Goal: Find specific page/section: Find specific page/section

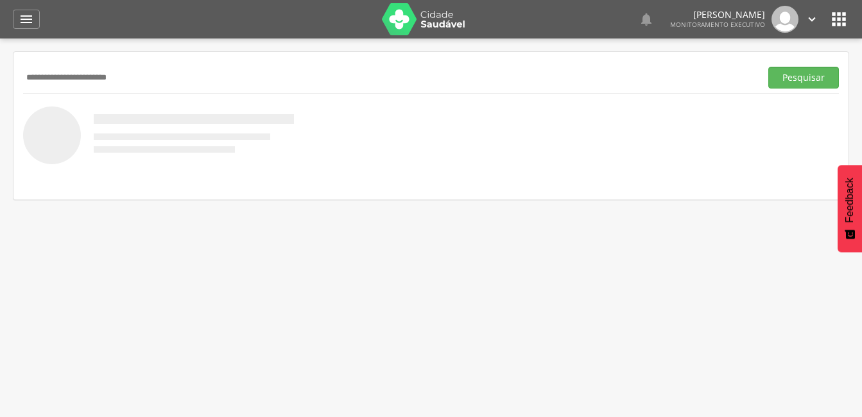
type input "**********"
click at [768, 67] on button "Pesquisar" at bounding box center [803, 78] width 71 height 22
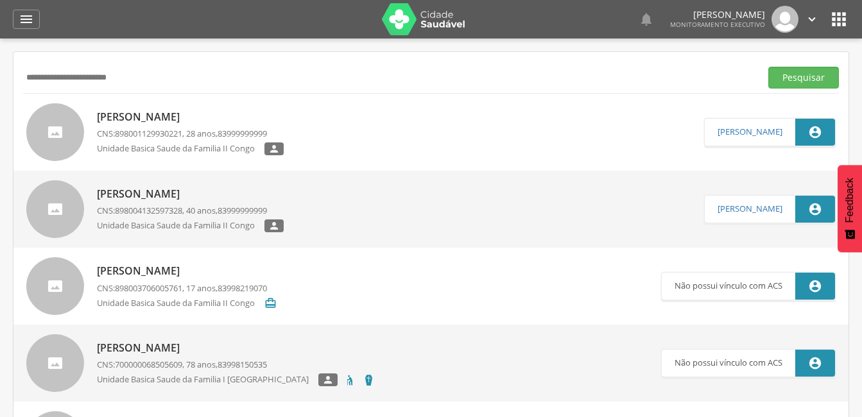
click at [208, 116] on p "[PERSON_NAME]" at bounding box center [190, 117] width 187 height 15
type input "**********"
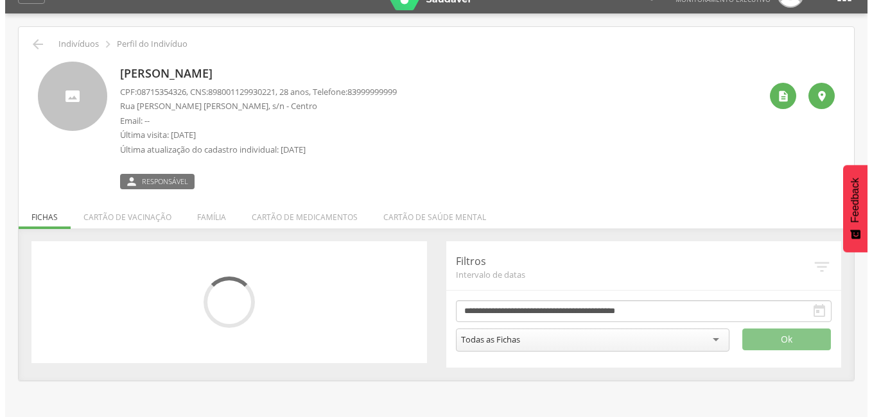
scroll to position [39, 0]
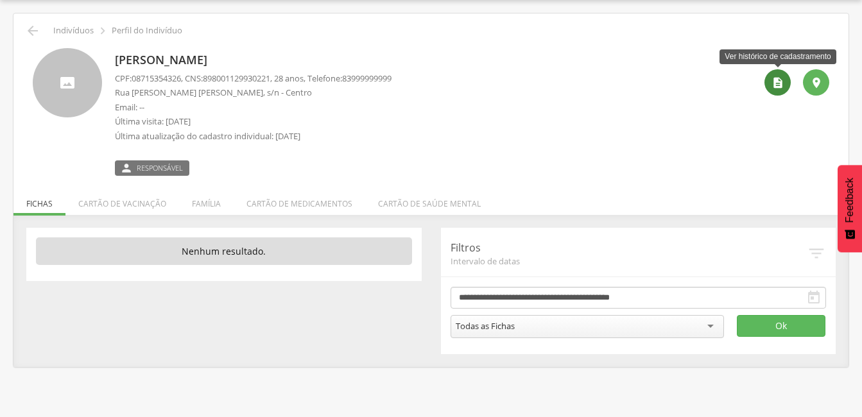
click at [775, 83] on icon "" at bounding box center [778, 82] width 13 height 13
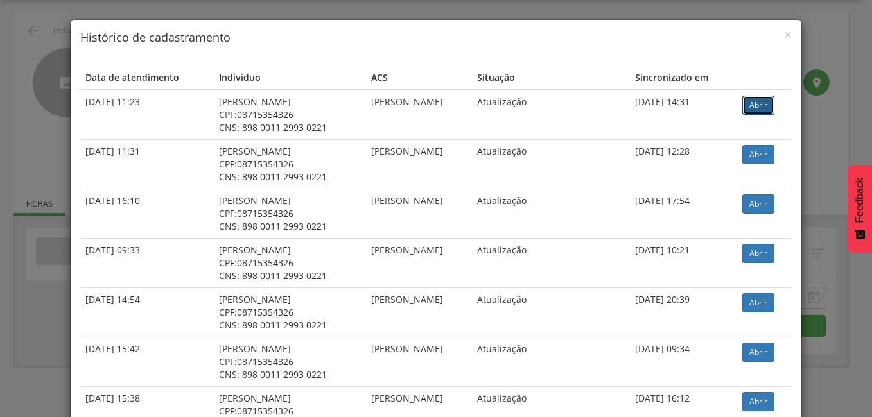
click at [769, 105] on link "Abrir" at bounding box center [758, 105] width 32 height 19
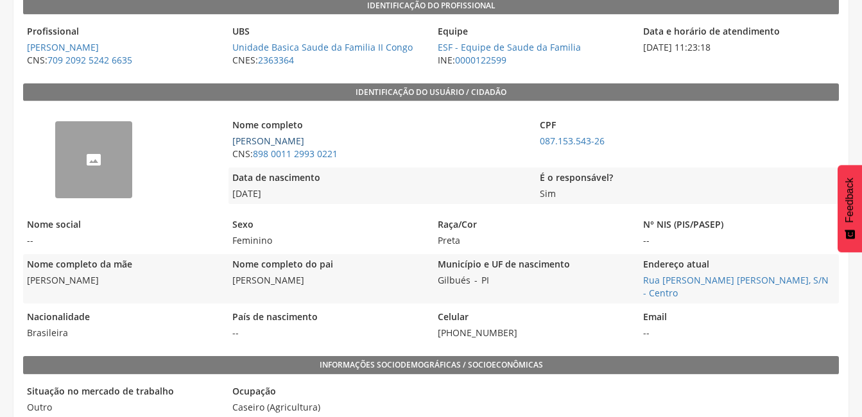
scroll to position [257, 0]
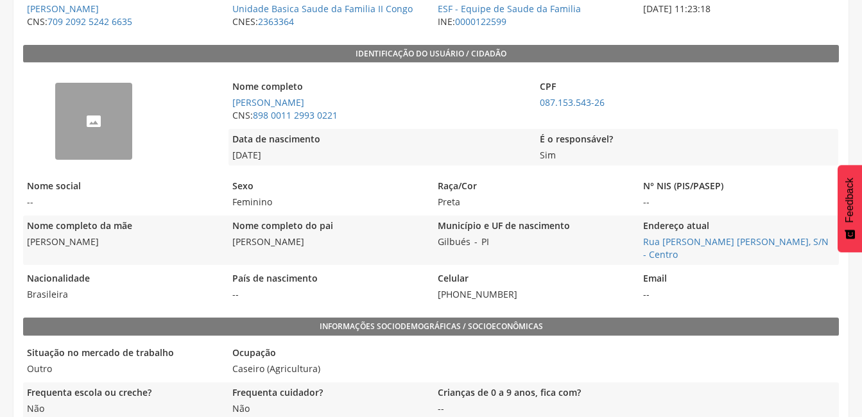
drag, startPoint x: 268, startPoint y: 154, endPoint x: 277, endPoint y: 154, distance: 8.3
click at [277, 154] on span "10/02/1997" at bounding box center [379, 155] width 301 height 13
click at [281, 155] on span "10/02/1997" at bounding box center [379, 155] width 301 height 13
click at [462, 160] on span "10/02/1997" at bounding box center [379, 155] width 301 height 13
